Goal: Use online tool/utility: Utilize a website feature to perform a specific function

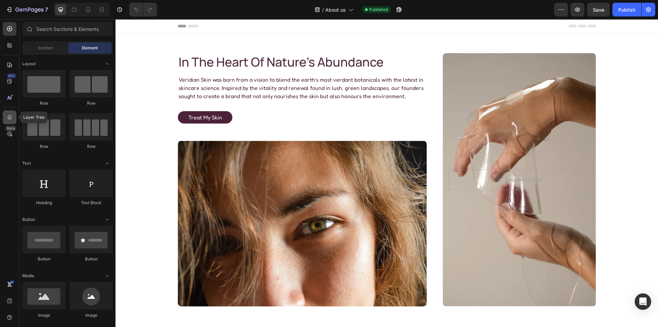
click at [8, 116] on icon at bounding box center [10, 117] width 4 height 5
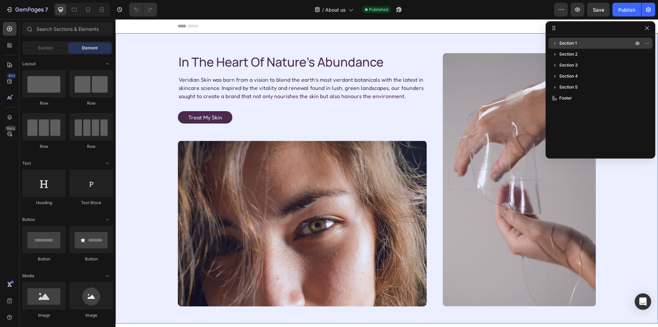
click at [582, 47] on div "Section 1" at bounding box center [600, 43] width 99 height 11
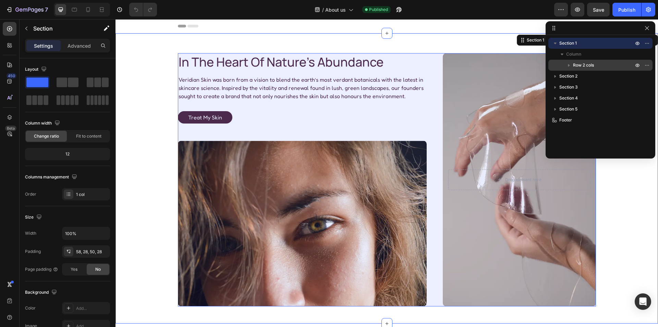
click at [594, 63] on span "Row 2 cols" at bounding box center [583, 65] width 21 height 7
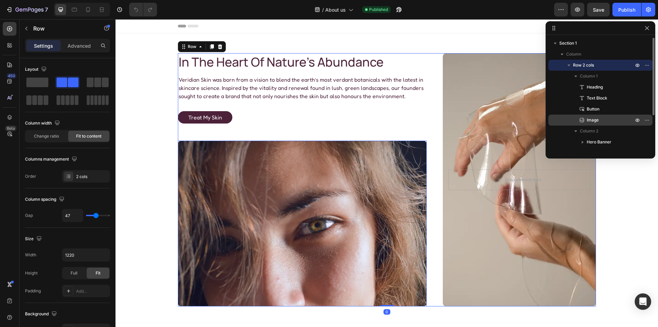
click at [606, 118] on p "Image" at bounding box center [603, 120] width 48 height 7
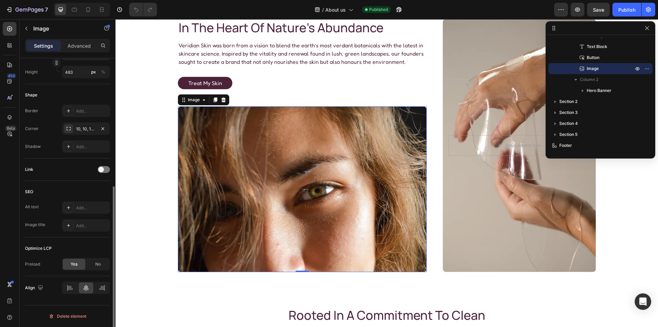
scroll to position [126, 0]
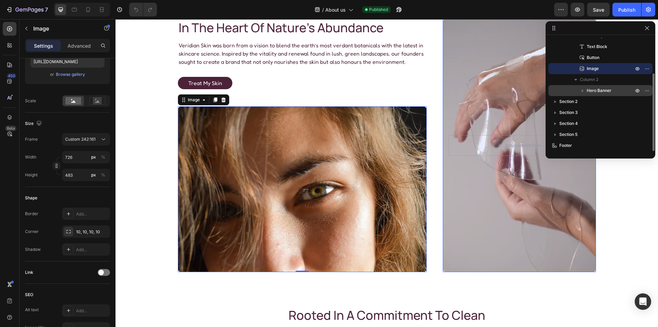
click at [605, 91] on span "Hero Banner" at bounding box center [599, 90] width 25 height 7
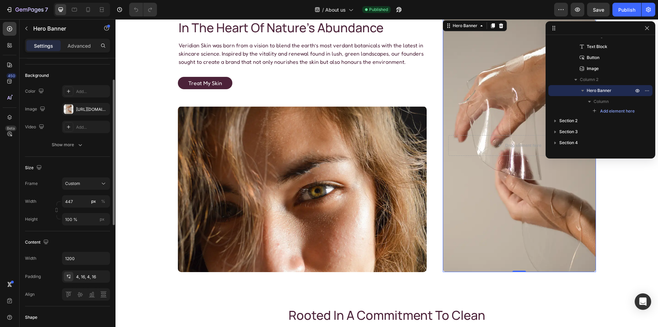
scroll to position [8, 0]
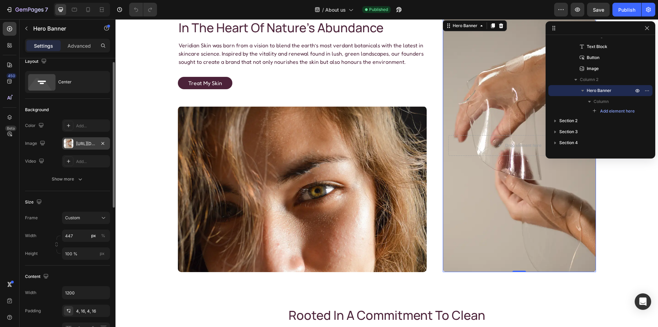
click at [68, 140] on div at bounding box center [69, 143] width 10 height 10
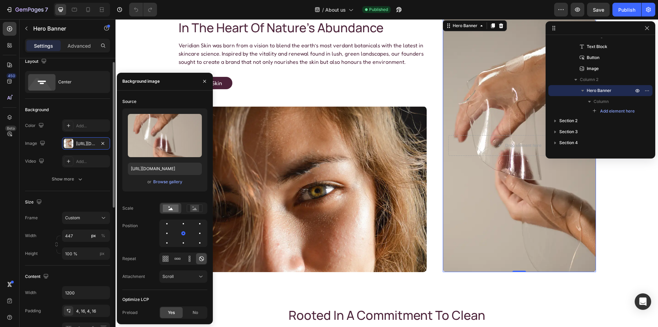
click at [75, 108] on div "Background" at bounding box center [67, 109] width 85 height 11
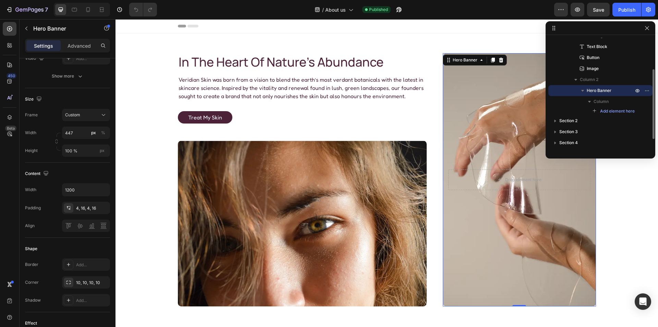
scroll to position [71, 0]
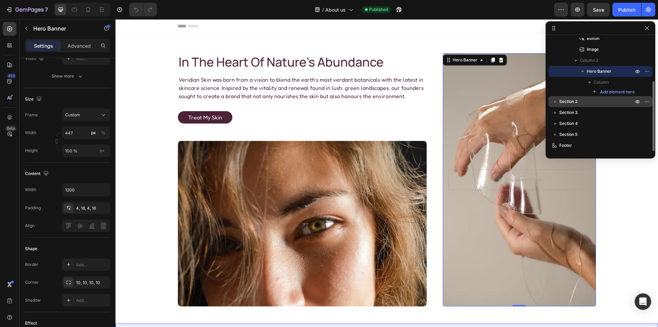
click at [572, 99] on span "Section 2" at bounding box center [568, 101] width 18 height 7
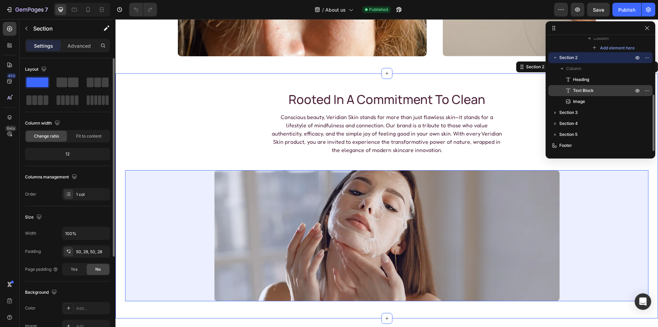
scroll to position [280, 0]
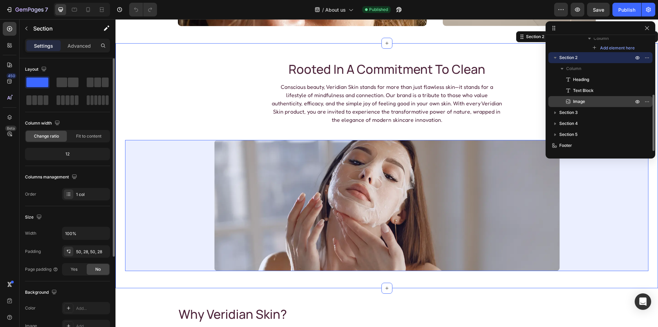
click at [584, 102] on span "Image" at bounding box center [579, 101] width 12 height 7
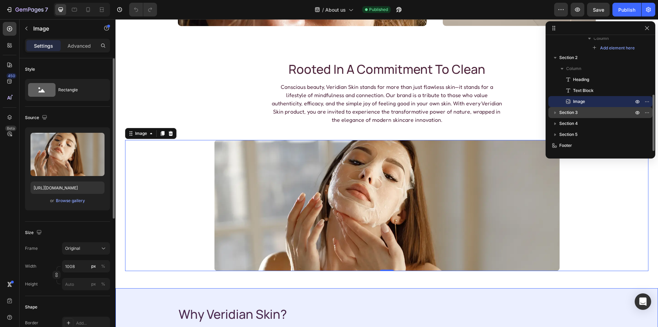
click at [586, 108] on div "Section 3" at bounding box center [600, 112] width 99 height 11
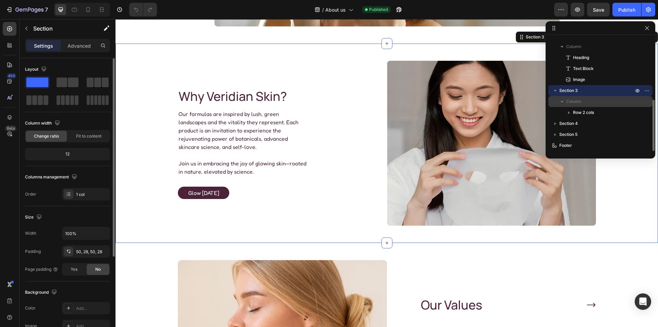
scroll to position [525, 0]
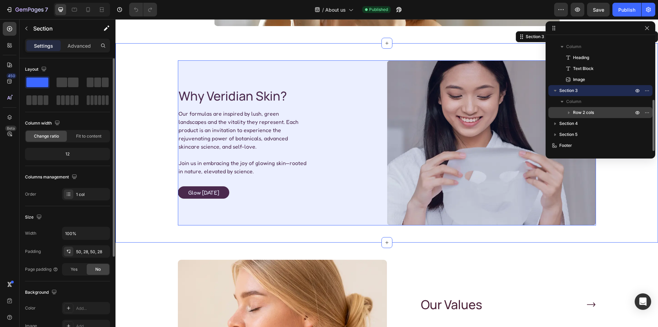
click at [588, 110] on span "Row 2 cols" at bounding box center [583, 112] width 21 height 7
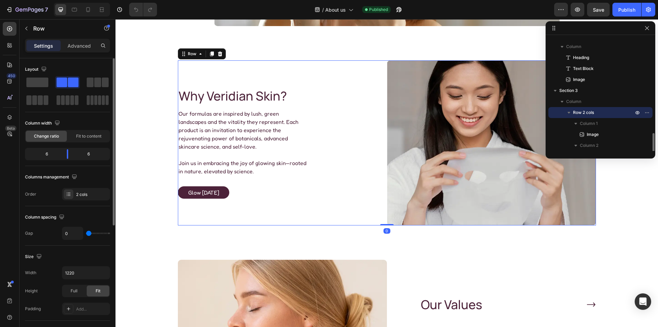
scroll to position [202, 0]
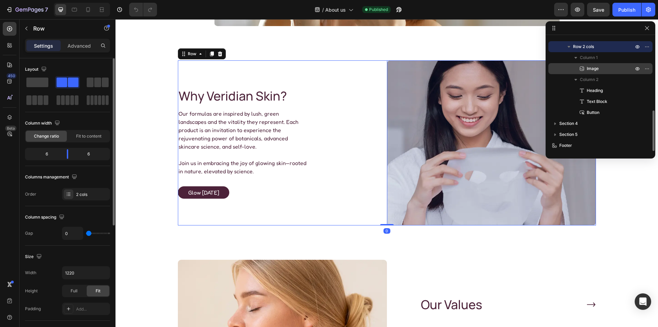
click at [608, 69] on p "Image" at bounding box center [603, 68] width 48 height 7
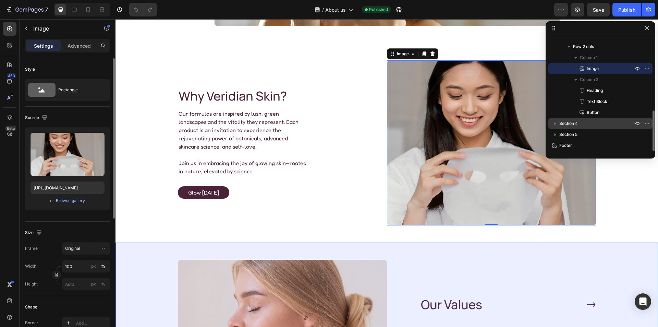
click at [596, 122] on p "Section 4" at bounding box center [596, 123] width 75 height 7
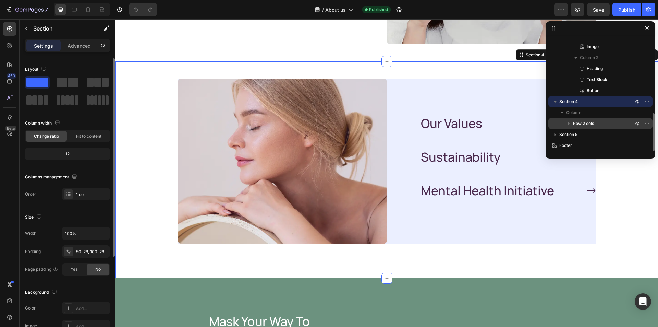
scroll to position [724, 0]
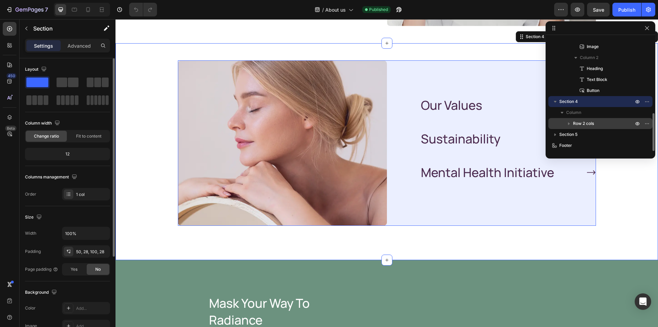
click at [596, 121] on p "Row 2 cols" at bounding box center [604, 123] width 62 height 7
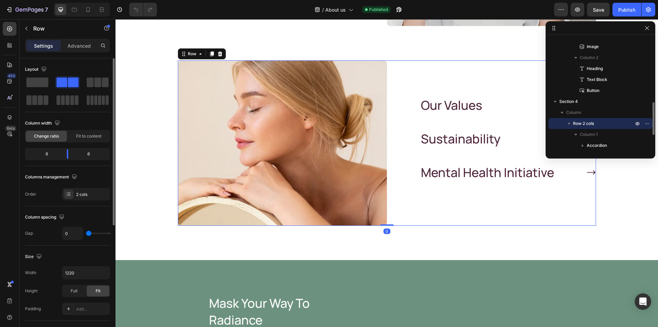
scroll to position [279, 0]
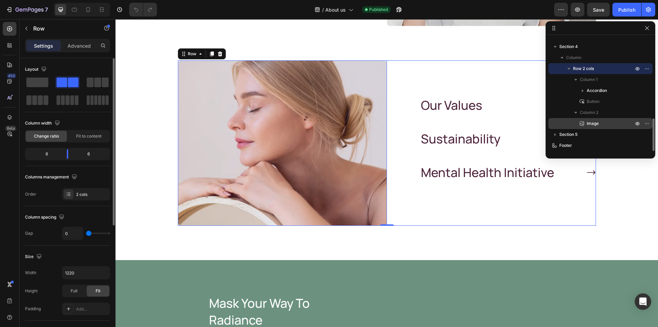
click at [602, 121] on p "Image" at bounding box center [603, 123] width 48 height 7
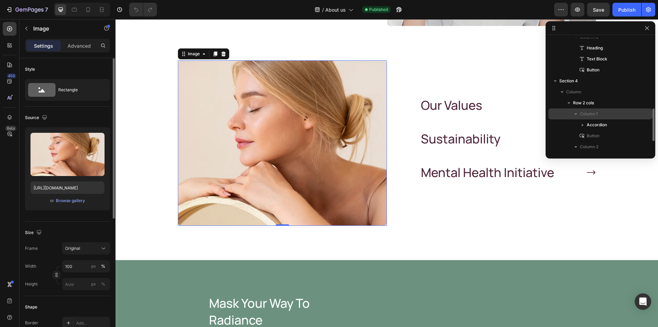
scroll to position [176, 0]
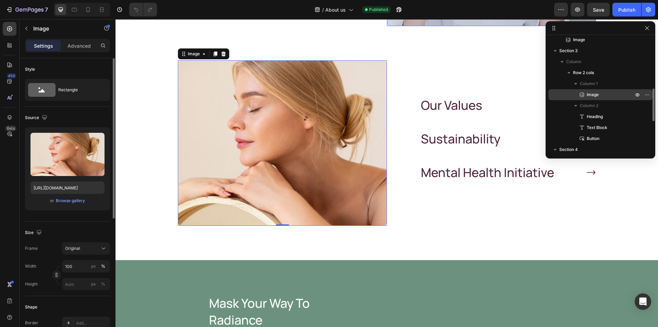
click at [608, 96] on p "Image" at bounding box center [603, 94] width 48 height 7
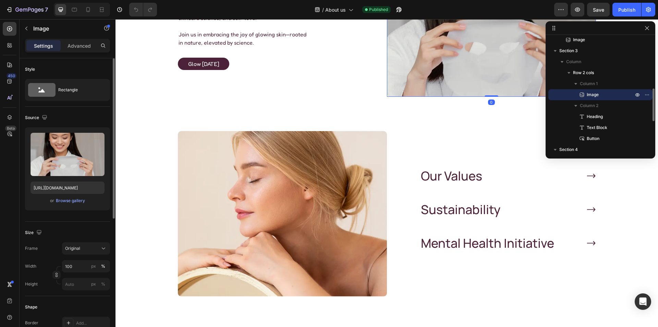
scroll to position [542, 0]
